Goal: Task Accomplishment & Management: Complete application form

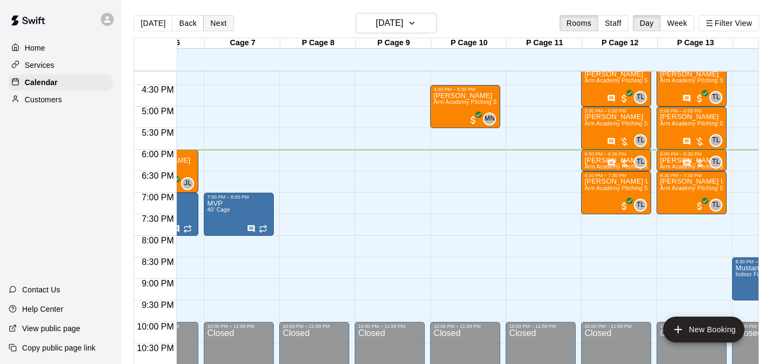
click at [225, 25] on button "Next" at bounding box center [218, 23] width 30 height 16
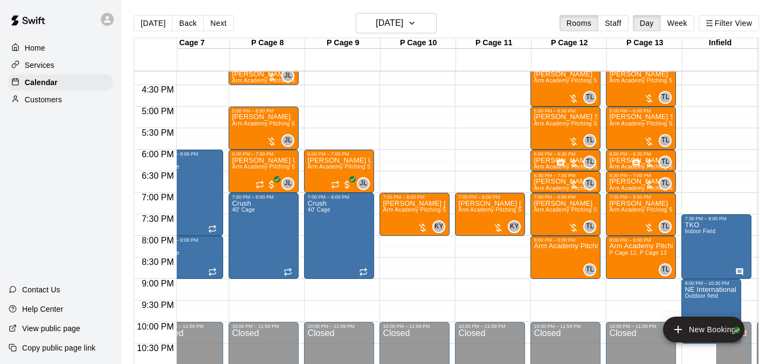
scroll to position [0, 626]
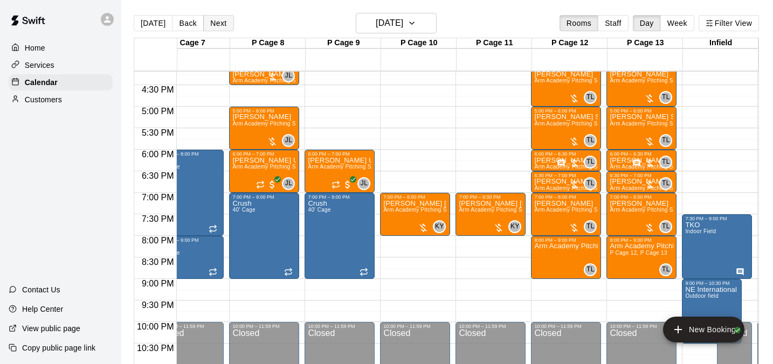
click at [226, 25] on button "Next" at bounding box center [218, 23] width 30 height 16
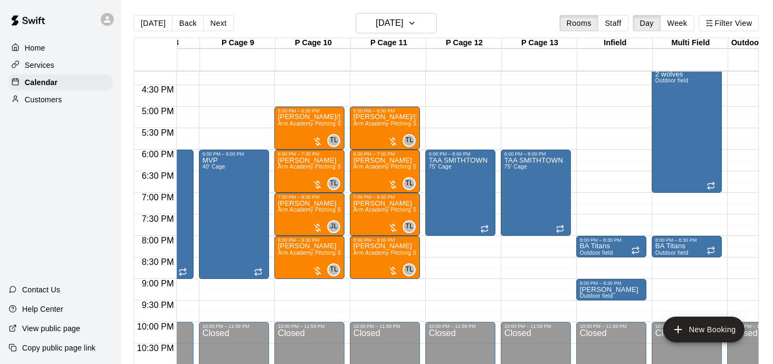
scroll to position [0, 738]
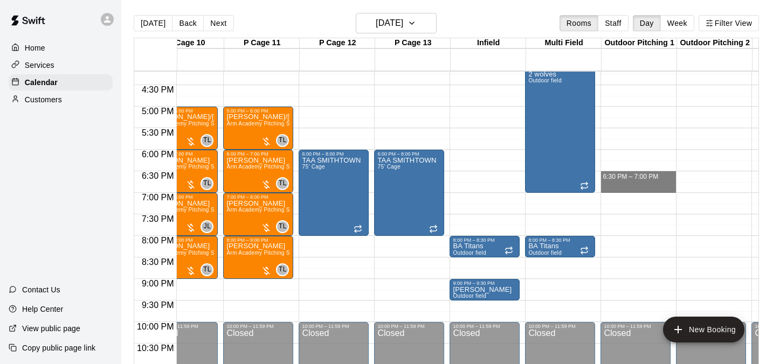
drag, startPoint x: 621, startPoint y: 180, endPoint x: 621, endPoint y: 188, distance: 8.1
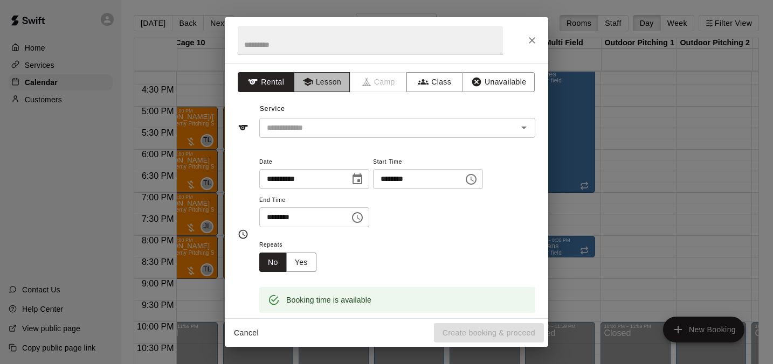
click at [330, 80] on button "Lesson" at bounding box center [322, 82] width 57 height 20
click at [527, 133] on icon "Open" at bounding box center [523, 127] width 13 height 13
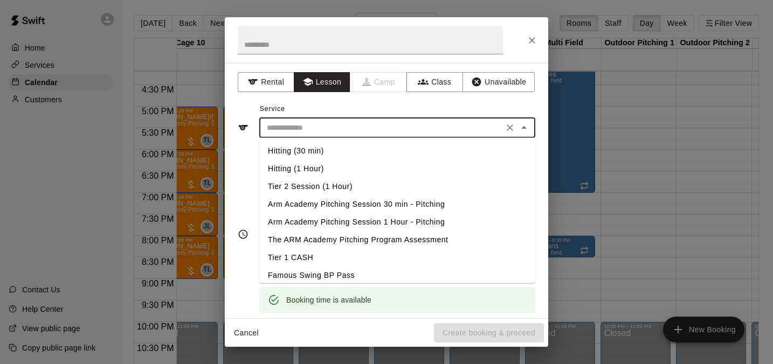
click at [387, 201] on li "Arm Academy Pitching Session 30 min - Pitching" at bounding box center [397, 205] width 276 height 18
type input "**********"
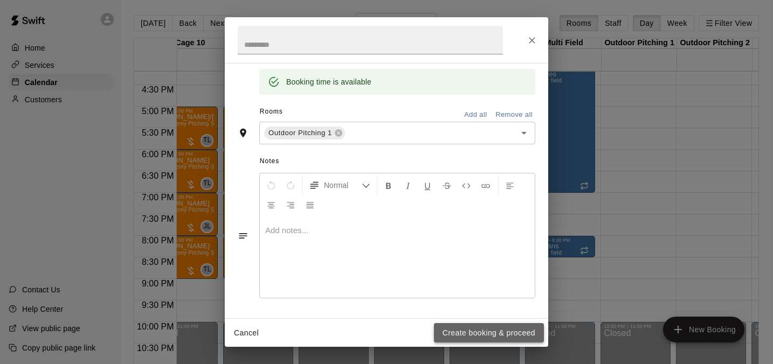
click at [463, 324] on button "Create booking & proceed" at bounding box center [489, 333] width 110 height 20
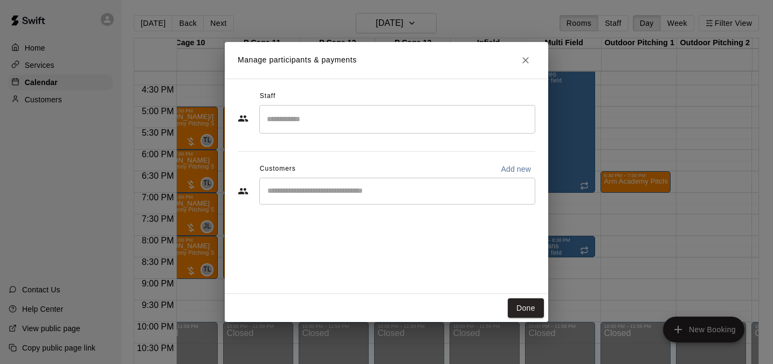
click at [354, 114] on input "Search staff" at bounding box center [397, 119] width 266 height 19
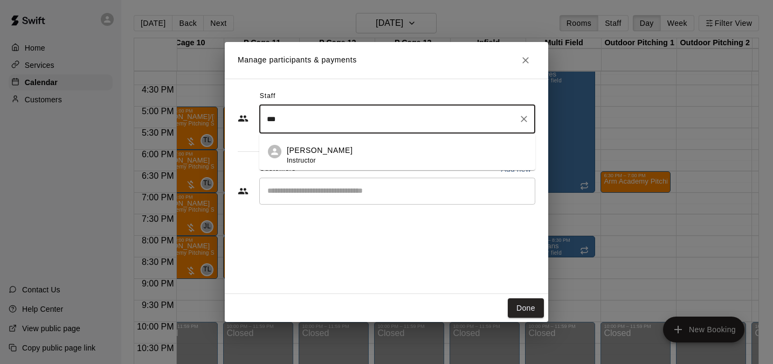
click at [348, 141] on li "[PERSON_NAME] Instructor" at bounding box center [397, 152] width 276 height 37
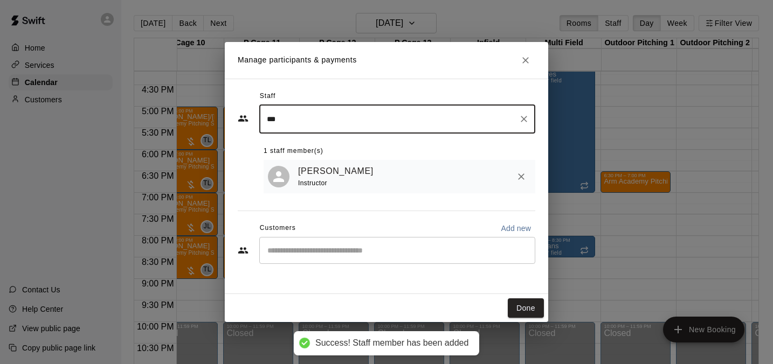
type input "***"
click at [309, 249] on input "Start typing to search customers..." at bounding box center [397, 250] width 266 height 11
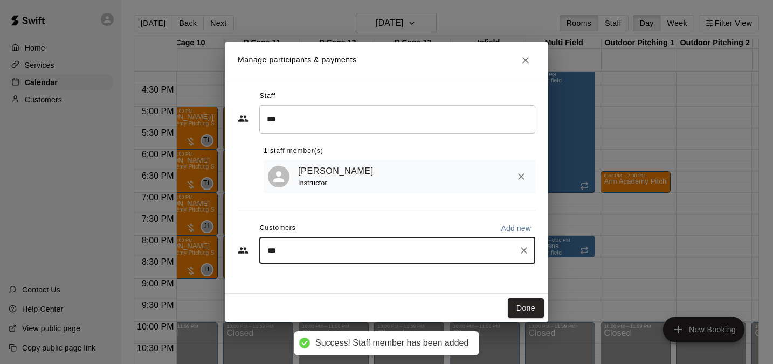
type input "****"
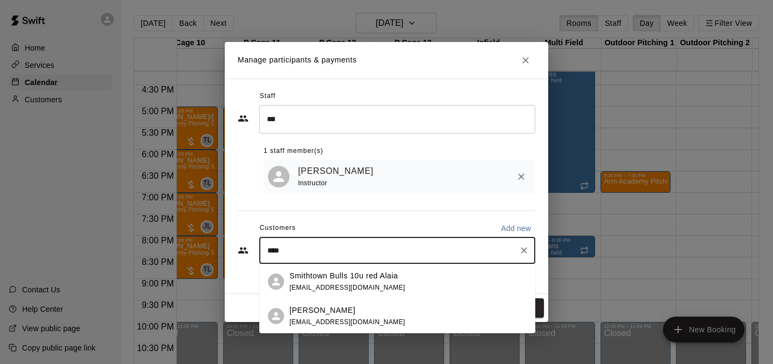
click at [315, 313] on p "[PERSON_NAME]" at bounding box center [322, 310] width 66 height 11
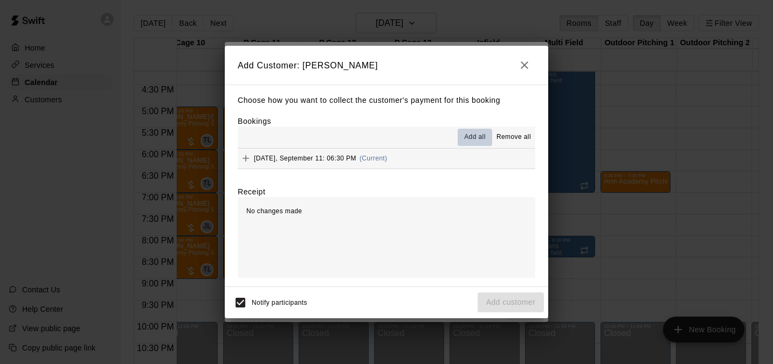
click at [473, 133] on span "Add all" at bounding box center [475, 137] width 22 height 11
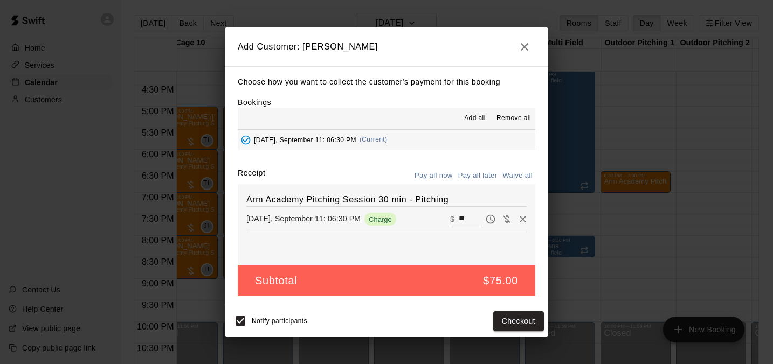
click at [474, 180] on button "Pay all later" at bounding box center [477, 176] width 45 height 17
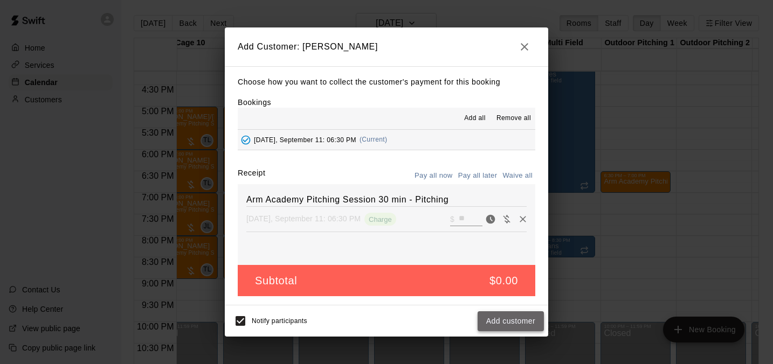
click at [502, 321] on button "Add customer" at bounding box center [511, 322] width 66 height 20
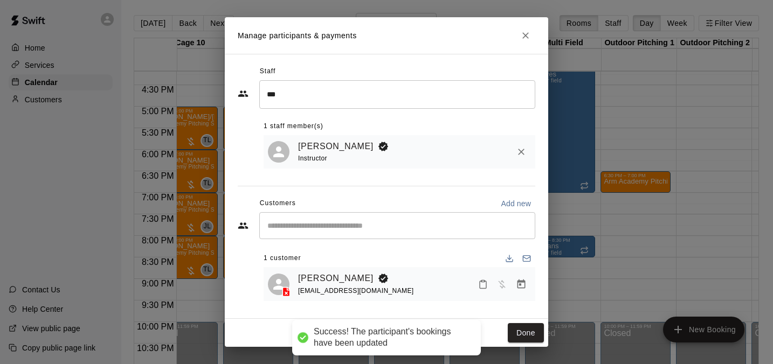
click at [521, 322] on div "Done" at bounding box center [386, 333] width 323 height 29
click at [520, 327] on button "Done" at bounding box center [526, 333] width 36 height 20
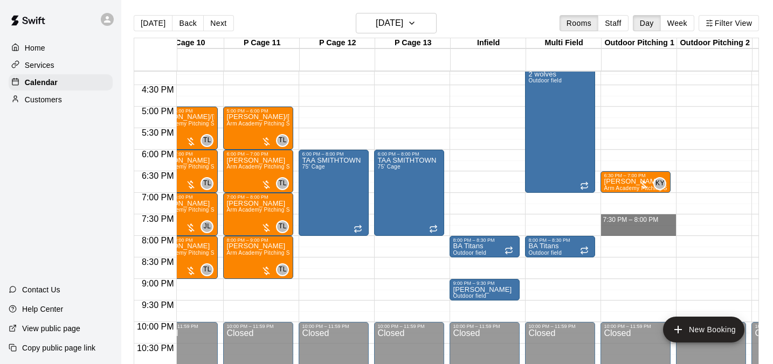
drag, startPoint x: 618, startPoint y: 221, endPoint x: 618, endPoint y: 228, distance: 7.0
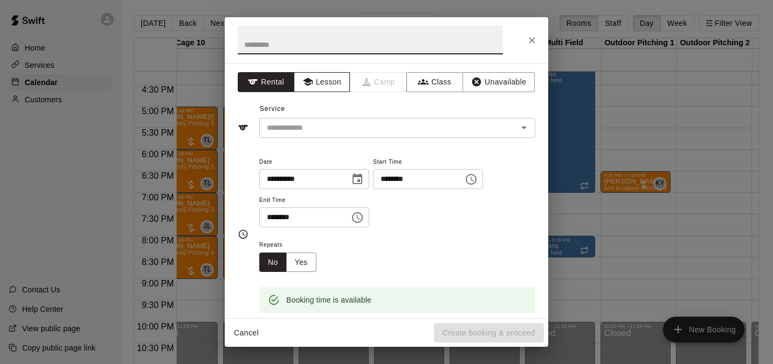
click at [323, 81] on button "Lesson" at bounding box center [322, 82] width 57 height 20
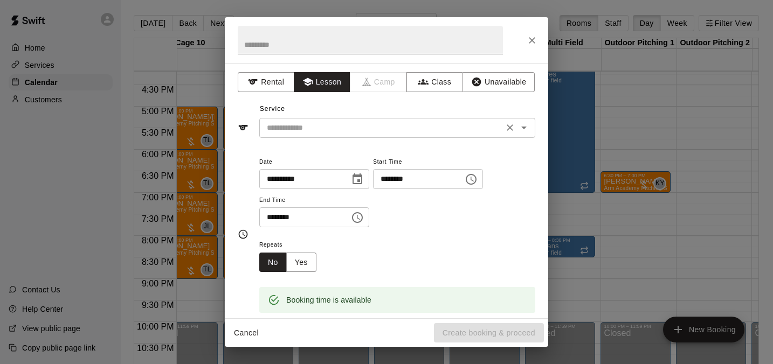
click at [528, 121] on div at bounding box center [516, 127] width 28 height 15
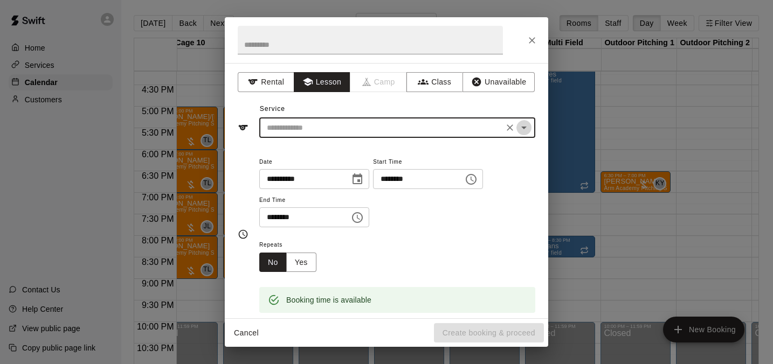
click at [526, 127] on icon "Open" at bounding box center [523, 128] width 5 height 3
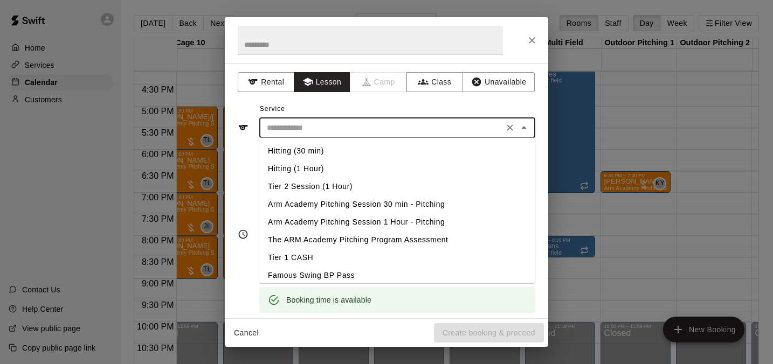
click at [384, 198] on li "Arm Academy Pitching Session 30 min - Pitching" at bounding box center [397, 205] width 276 height 18
type input "**********"
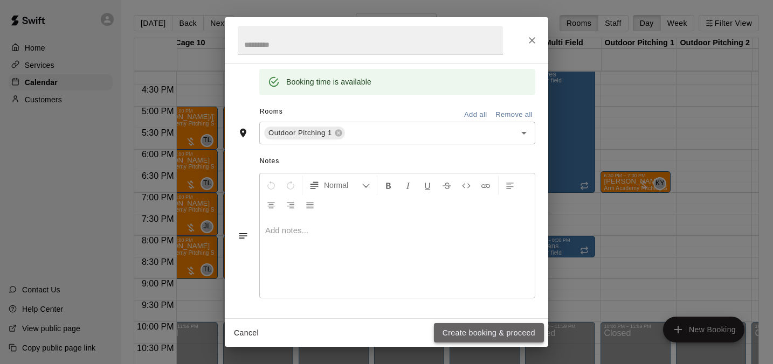
click at [469, 326] on button "Create booking & proceed" at bounding box center [489, 333] width 110 height 20
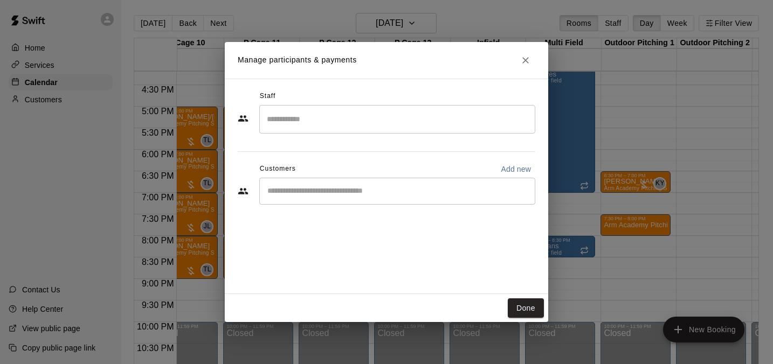
click at [340, 126] on input "Search staff" at bounding box center [397, 119] width 266 height 19
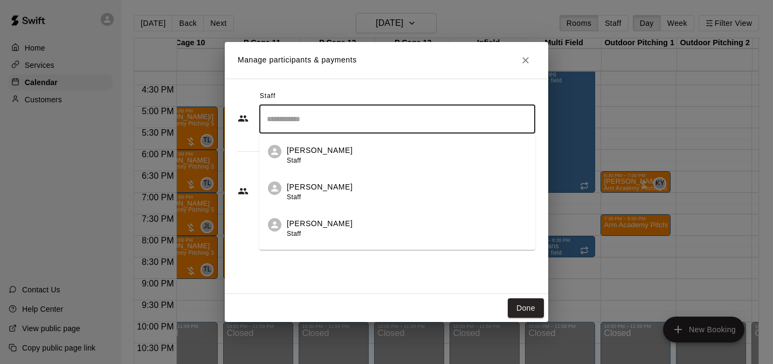
type input "*"
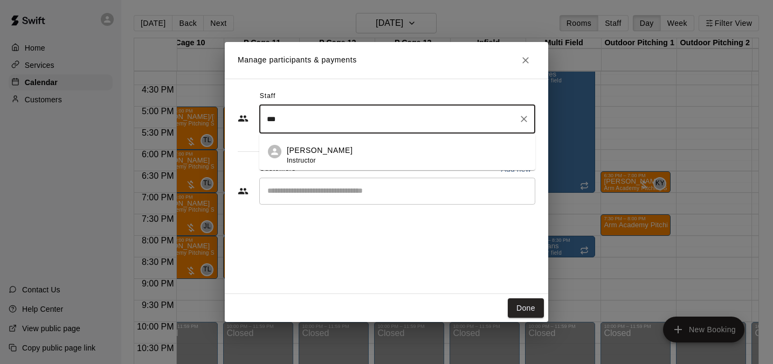
click at [335, 153] on div "[PERSON_NAME] Instructor" at bounding box center [407, 155] width 240 height 21
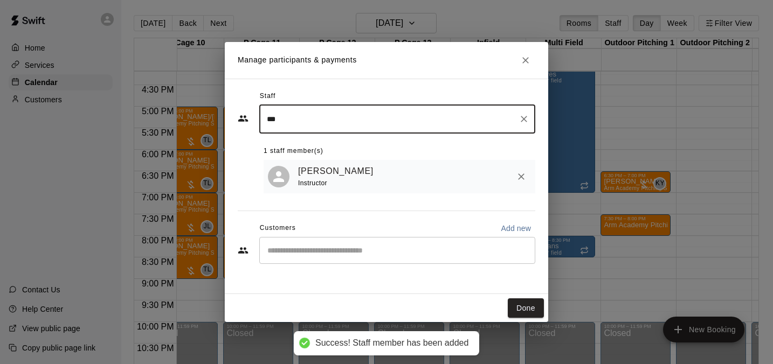
click at [335, 261] on div "​" at bounding box center [397, 250] width 276 height 27
type input "***"
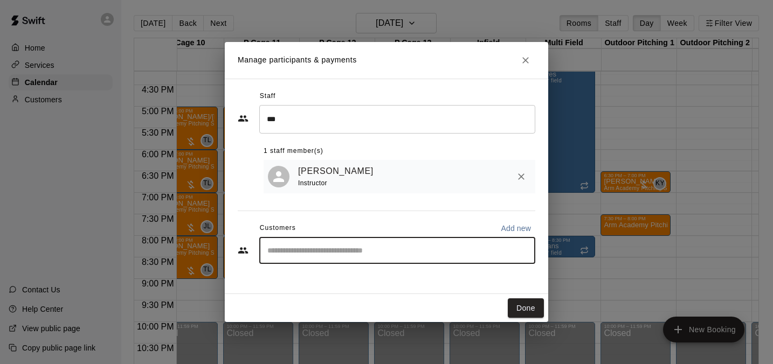
type input "*"
type input "****"
click at [340, 284] on div "[PERSON_NAME] [EMAIL_ADDRESS][DOMAIN_NAME]" at bounding box center [347, 282] width 116 height 23
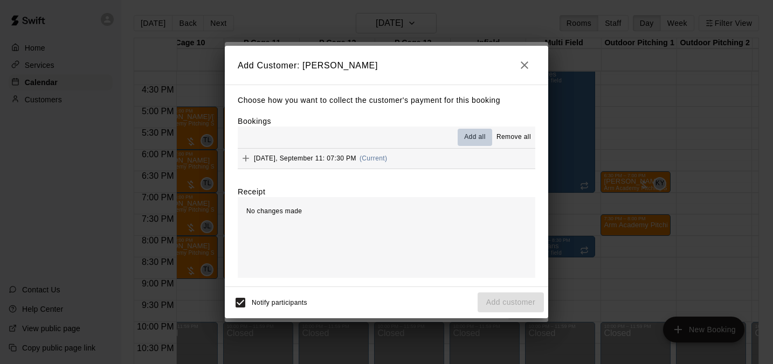
click at [471, 142] on span "Add all" at bounding box center [475, 137] width 22 height 11
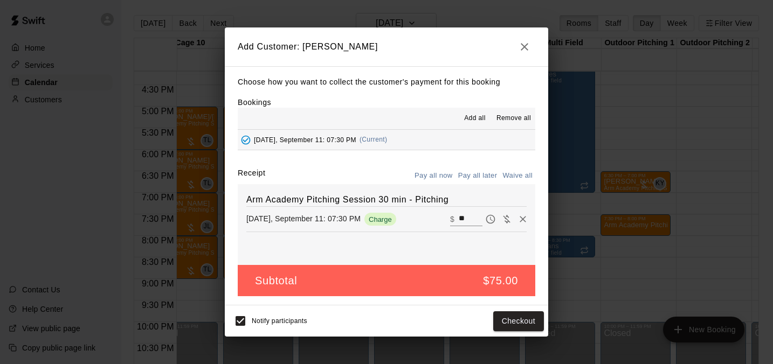
click at [475, 184] on div "Arm Academy Pitching Session 30 min - Pitching [DATE], September 11: 07:30 PM C…" at bounding box center [387, 224] width 298 height 81
click at [475, 181] on button "Pay all later" at bounding box center [477, 176] width 45 height 17
click at [504, 315] on button "Add customer" at bounding box center [511, 322] width 66 height 20
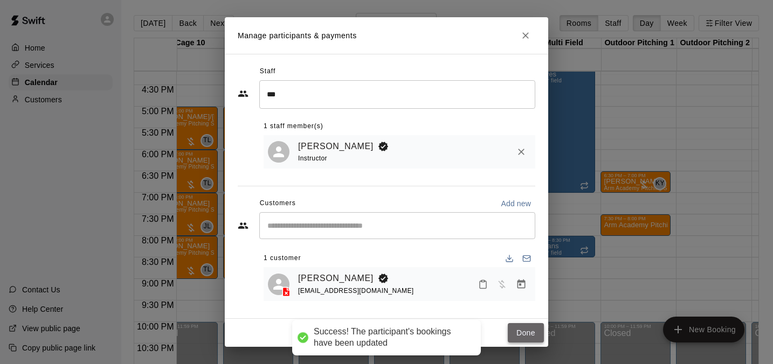
click at [520, 335] on button "Done" at bounding box center [526, 333] width 36 height 20
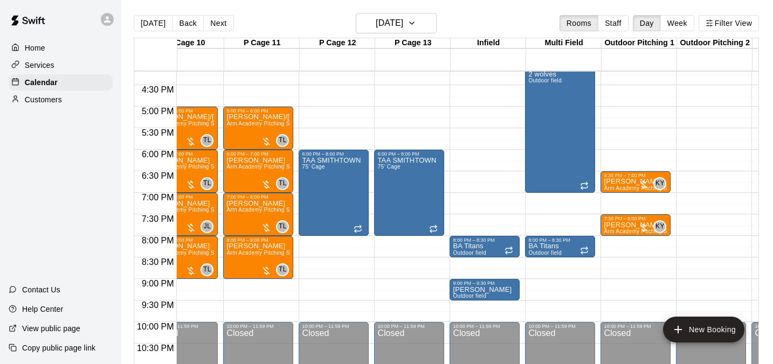
click at [257, 19] on div "[DATE] Back [DATE][DATE] Rooms Staff Day Week Filter View" at bounding box center [446, 25] width 625 height 25
click at [219, 21] on button "Next" at bounding box center [218, 23] width 30 height 16
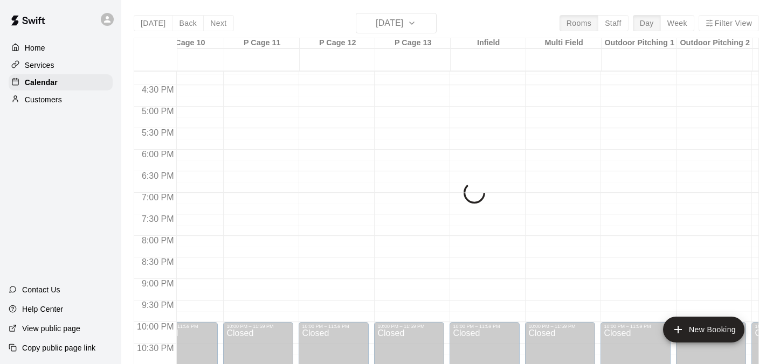
click at [374, 28] on div "[DATE] Back [DATE][DATE] Rooms Staff Day Week Filter View Desk Schedule 12 Fri …" at bounding box center [446, 195] width 625 height 364
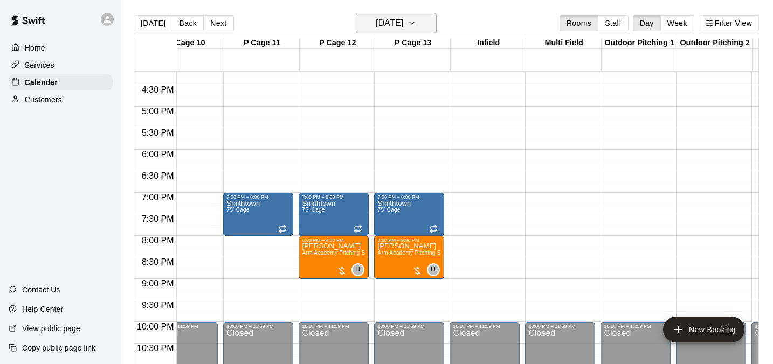
click at [387, 26] on h6 "[DATE]" at bounding box center [389, 23] width 27 height 15
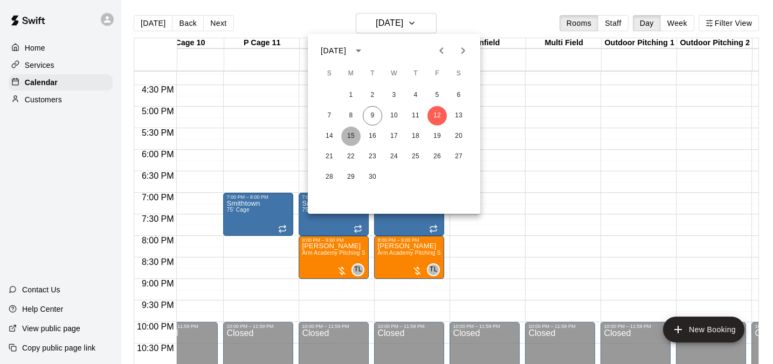
click at [350, 136] on button "15" at bounding box center [350, 136] width 19 height 19
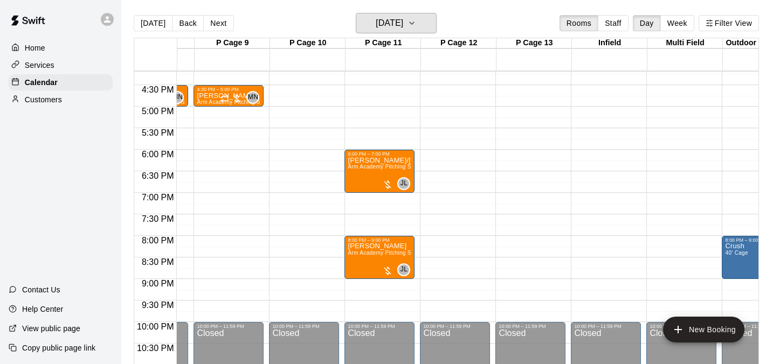
scroll to position [0, 648]
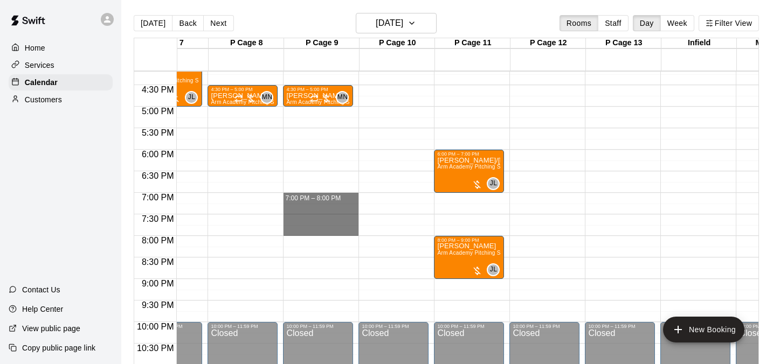
drag, startPoint x: 320, startPoint y: 200, endPoint x: 320, endPoint y: 227, distance: 27.5
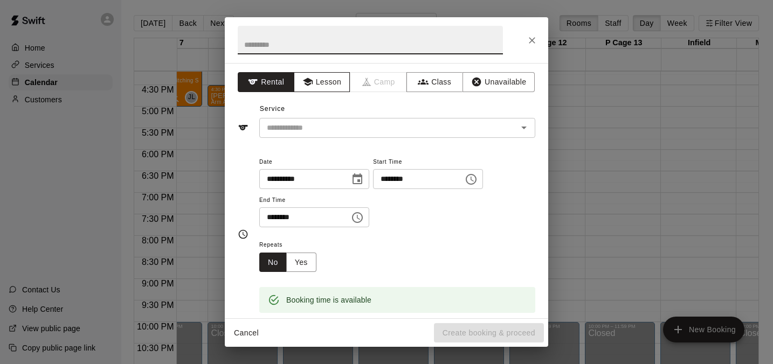
click at [320, 82] on button "Lesson" at bounding box center [322, 82] width 57 height 20
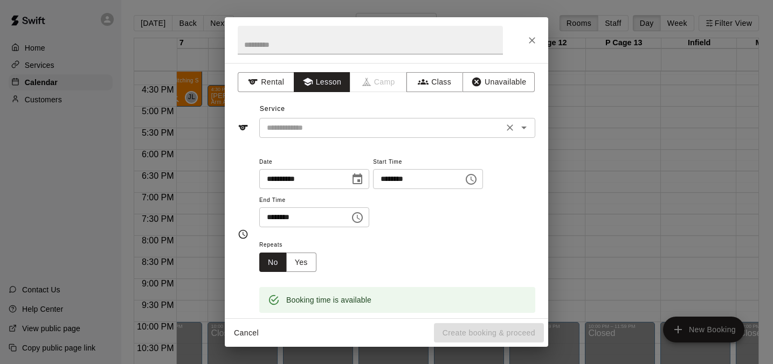
click at [522, 125] on icon "Open" at bounding box center [523, 127] width 13 height 13
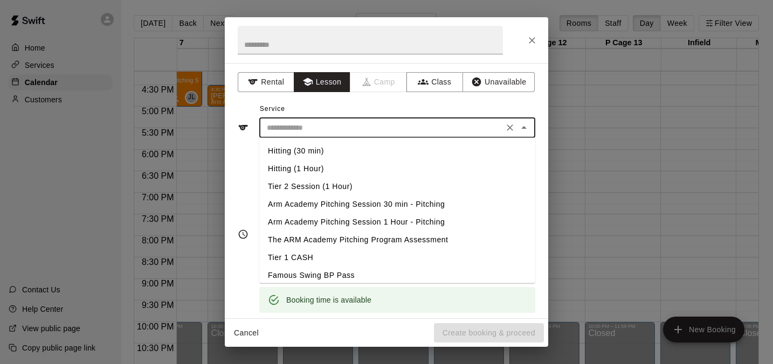
click at [345, 222] on li "Arm Academy Pitching Session 1 Hour - Pitching" at bounding box center [397, 222] width 276 height 18
type input "**********"
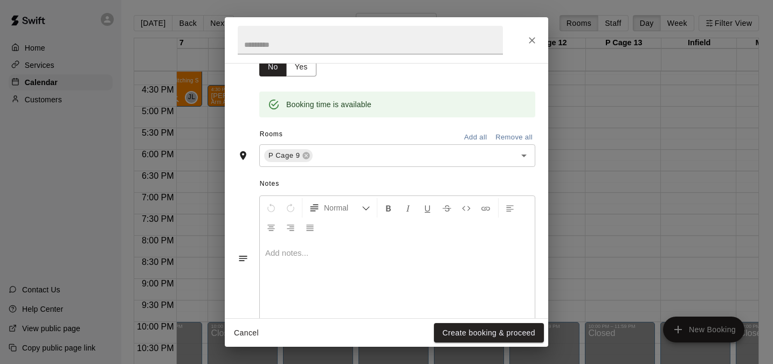
scroll to position [218, 0]
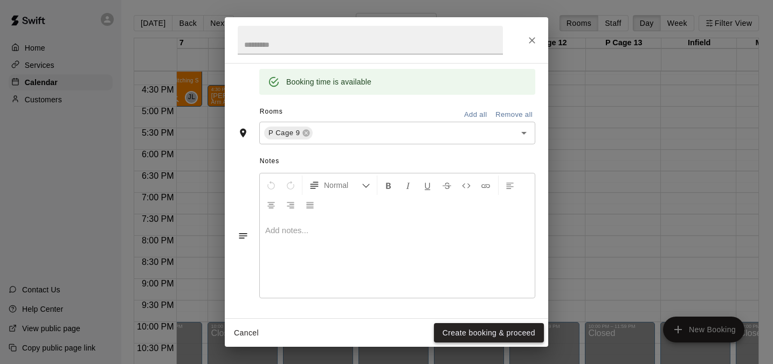
click at [481, 326] on button "Create booking & proceed" at bounding box center [489, 333] width 110 height 20
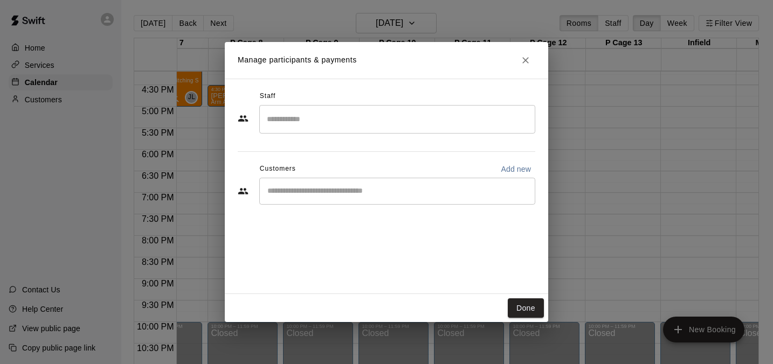
click at [329, 132] on div "​" at bounding box center [397, 119] width 276 height 29
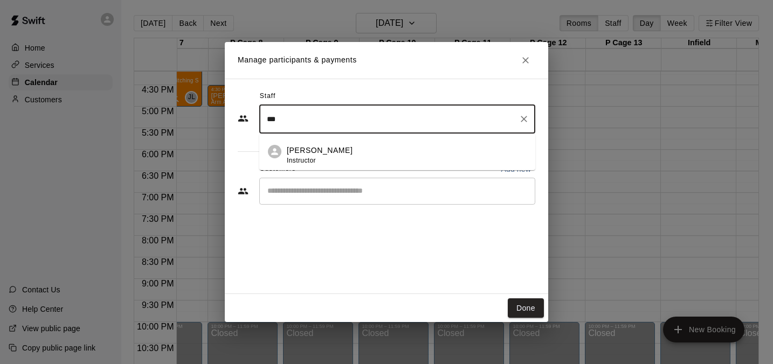
click at [309, 161] on span "Instructor" at bounding box center [301, 161] width 29 height 8
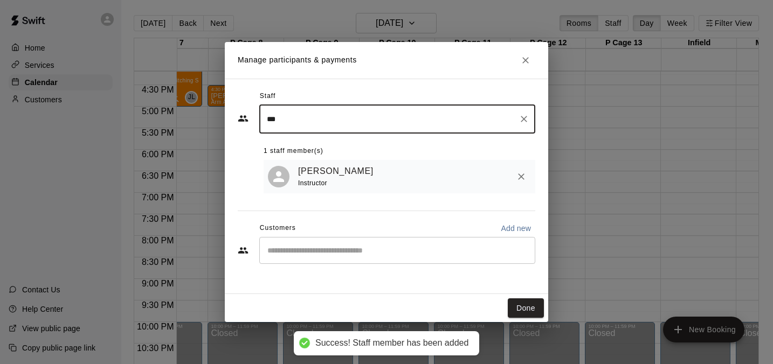
type input "***"
click at [336, 254] on input "Start typing to search customers..." at bounding box center [397, 250] width 266 height 11
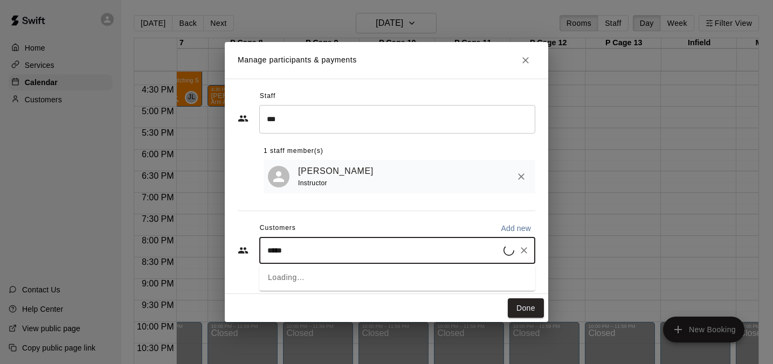
type input "******"
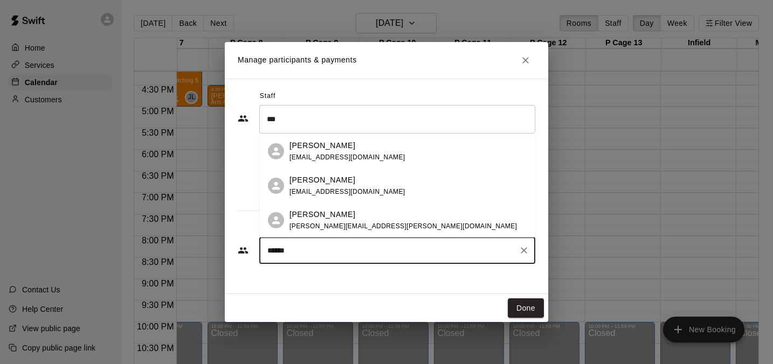
click at [383, 226] on span "[PERSON_NAME][EMAIL_ADDRESS][PERSON_NAME][DOMAIN_NAME]" at bounding box center [402, 227] width 227 height 8
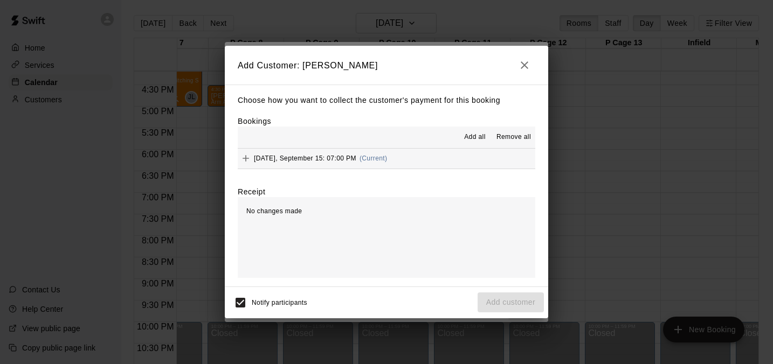
click at [472, 139] on span "Add all" at bounding box center [475, 137] width 22 height 11
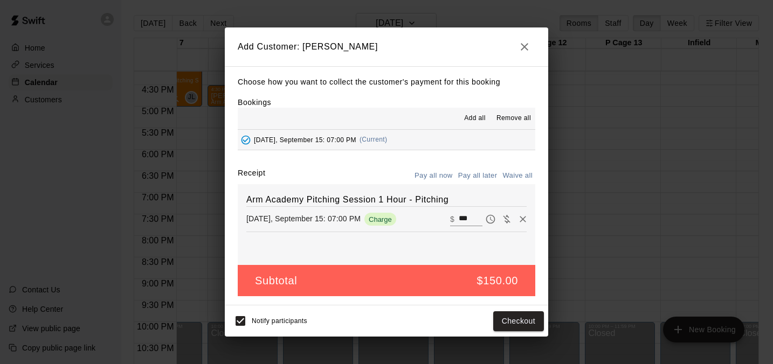
click at [481, 173] on button "Pay all later" at bounding box center [477, 176] width 45 height 17
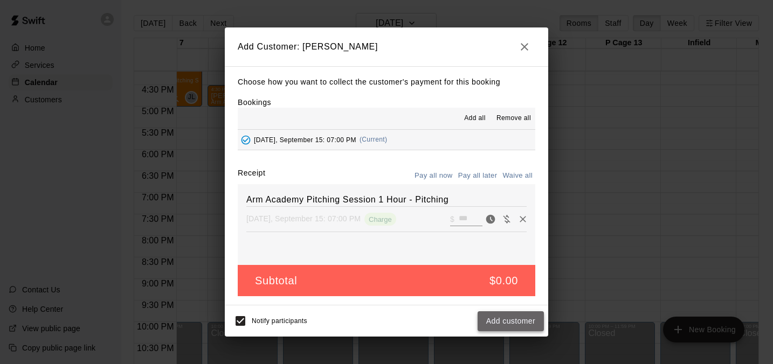
click at [518, 323] on button "Add customer" at bounding box center [511, 322] width 66 height 20
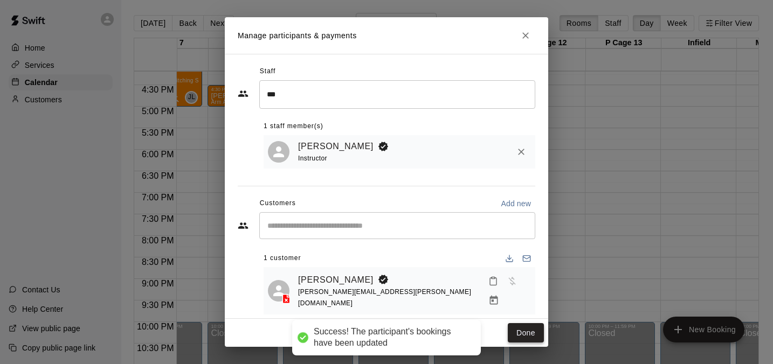
click at [523, 334] on button "Done" at bounding box center [526, 333] width 36 height 20
